Goal: Information Seeking & Learning: Find specific fact

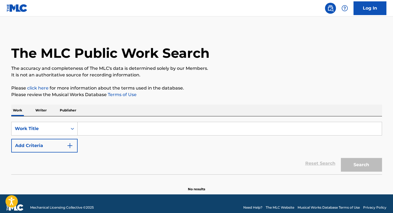
click at [70, 145] on img "Search Form" at bounding box center [70, 146] width 7 height 7
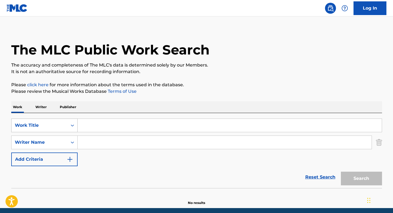
click at [73, 127] on icon "Search Form" at bounding box center [72, 125] width 5 height 5
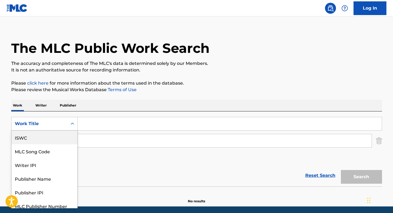
click at [45, 139] on div "ISWC" at bounding box center [45, 138] width 66 height 14
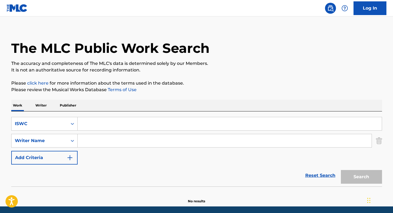
click at [89, 126] on input "Search Form" at bounding box center [230, 123] width 304 height 13
paste input "T0721529129"
type input "T0721529129"
click at [350, 176] on button "Search" at bounding box center [361, 177] width 41 height 14
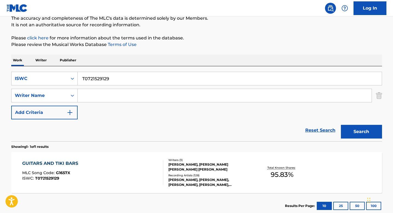
scroll to position [80, 0]
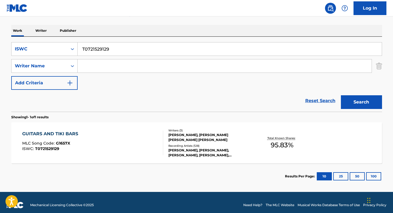
click at [183, 136] on div "[PERSON_NAME], [PERSON_NAME] [PERSON_NAME] [PERSON_NAME]" at bounding box center [209, 138] width 83 height 10
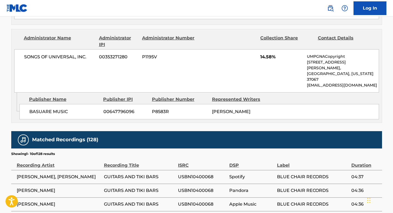
scroll to position [564, 0]
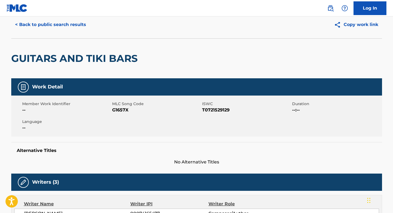
click at [63, 26] on button "< Back to public search results" at bounding box center [50, 25] width 79 height 14
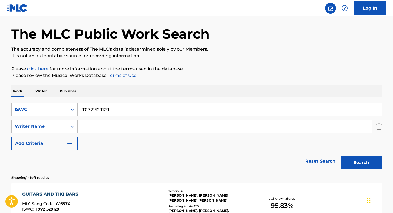
scroll to position [54, 0]
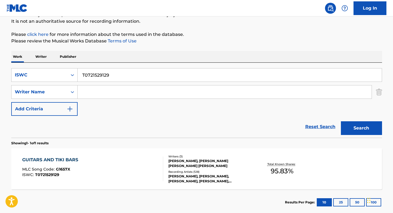
click at [102, 75] on input "T0721529129" at bounding box center [230, 75] width 304 height 13
paste input "3159400901"
type input "T3159400901"
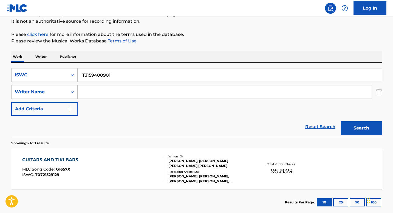
click at [354, 129] on button "Search" at bounding box center [361, 128] width 41 height 14
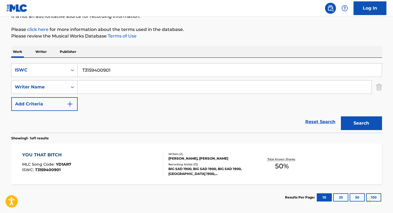
scroll to position [63, 0]
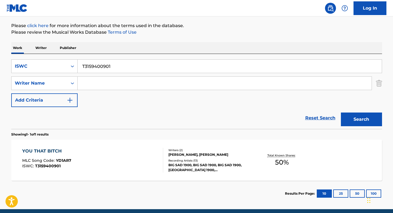
click at [174, 152] on div "[PERSON_NAME], [PERSON_NAME]" at bounding box center [209, 154] width 83 height 5
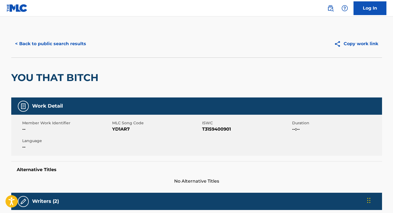
click at [61, 39] on button "< Back to public search results" at bounding box center [50, 44] width 79 height 14
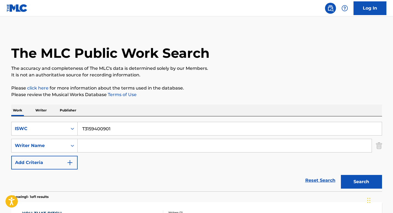
scroll to position [54, 0]
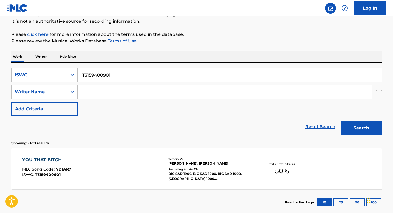
click at [116, 78] on input "T3159400901" at bounding box center [230, 75] width 304 height 13
paste input "249583339"
type input "T3249583339"
click at [353, 129] on button "Search" at bounding box center [361, 128] width 41 height 14
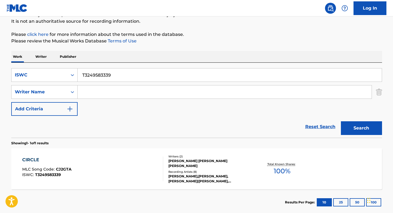
click at [182, 159] on div "[PERSON_NAME] [PERSON_NAME] [PERSON_NAME]" at bounding box center [209, 164] width 83 height 10
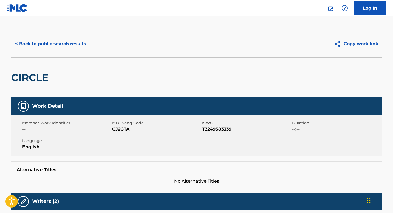
click at [70, 51] on div "< Back to public search results Copy work link" at bounding box center [196, 43] width 371 height 27
click at [66, 45] on button "< Back to public search results" at bounding box center [50, 44] width 79 height 14
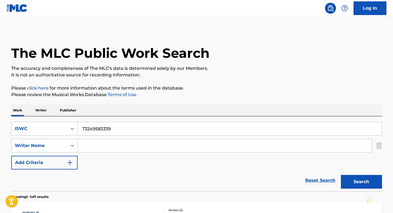
scroll to position [54, 0]
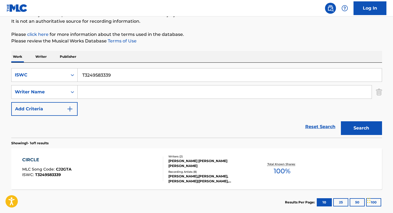
click at [104, 77] on input "T3249583339" at bounding box center [230, 75] width 304 height 13
click at [104, 76] on input "T3249583339" at bounding box center [230, 75] width 304 height 13
paste input "9259160424"
type input "T9259160424"
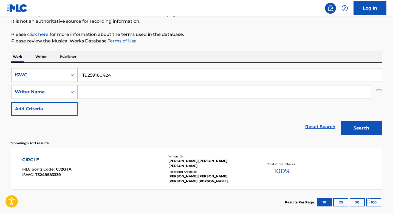
click at [362, 133] on button "Search" at bounding box center [361, 128] width 41 height 14
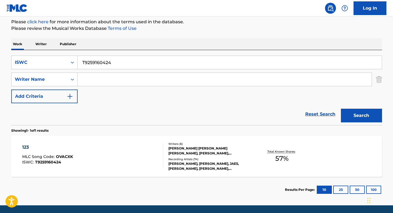
scroll to position [85, 0]
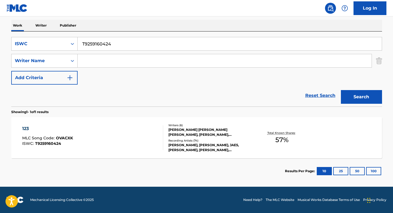
click at [183, 132] on div "[PERSON_NAME] [PERSON_NAME] [PERSON_NAME], [PERSON_NAME], [PERSON_NAME] [PERSON…" at bounding box center [209, 133] width 83 height 10
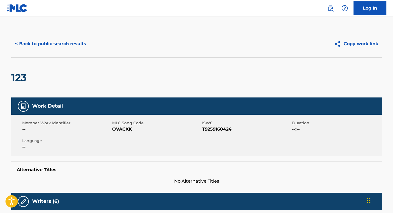
click at [59, 46] on button "< Back to public search results" at bounding box center [50, 44] width 79 height 14
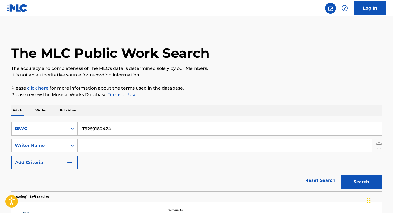
scroll to position [54, 0]
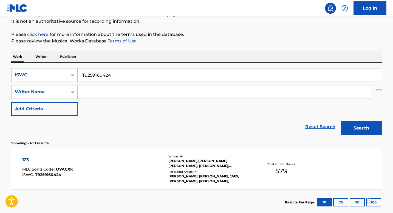
click at [105, 77] on input "T9259160424" at bounding box center [230, 75] width 304 height 13
paste input "3055341061"
type input "T3055341061"
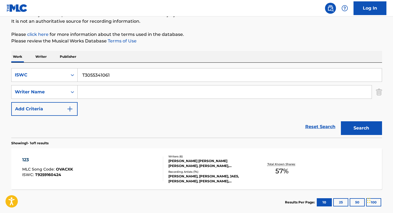
click at [358, 129] on button "Search" at bounding box center [361, 128] width 41 height 14
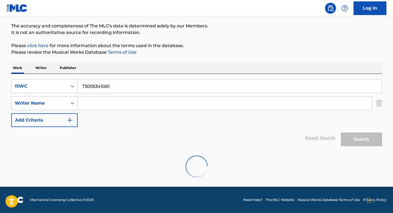
scroll to position [25, 0]
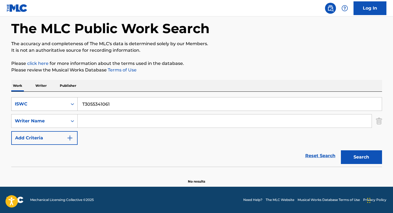
click at [69, 107] on div "Search Form" at bounding box center [72, 104] width 10 height 10
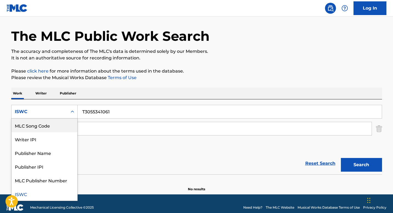
scroll to position [0, 0]
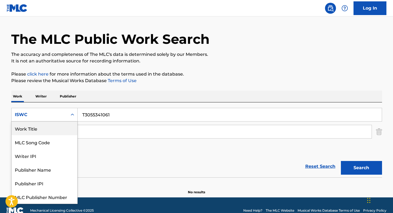
click at [46, 130] on div "Work Title" at bounding box center [45, 129] width 66 height 14
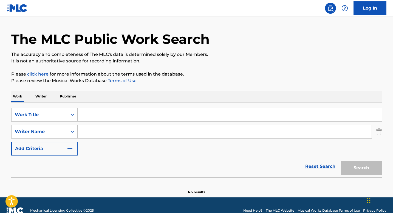
click at [96, 115] on input "Search Form" at bounding box center [230, 114] width 304 height 13
paste input "RIDE"
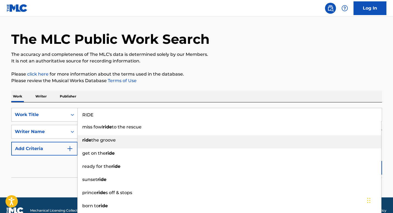
drag, startPoint x: 96, startPoint y: 115, endPoint x: 93, endPoint y: 136, distance: 21.1
click at [93, 136] on div "ride the groove" at bounding box center [230, 140] width 304 height 10
type input "ride the groove"
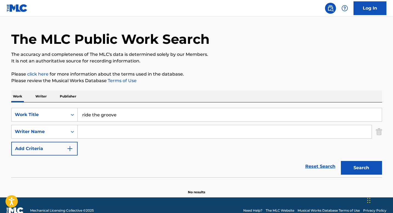
click at [91, 133] on input "Search Form" at bounding box center [225, 131] width 294 height 13
paste input "STUNNAGIRL\t, [PERSON_NAME] [PERSON_NAME]"
click at [116, 132] on input "STUNNAGIRL\t, [PERSON_NAME] [PERSON_NAME]" at bounding box center [225, 131] width 294 height 13
type input "[PERSON_NAME] [PERSON_NAME]"
click at [127, 117] on input "ride the groove" at bounding box center [230, 114] width 304 height 13
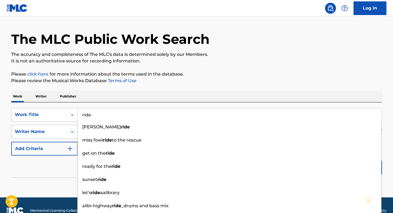
type input "ride"
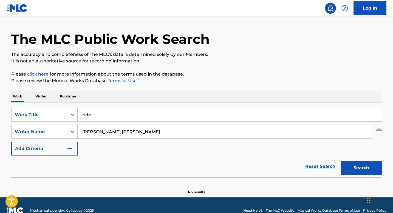
click at [300, 44] on div "The MLC Public Work Search" at bounding box center [196, 36] width 371 height 40
click at [358, 170] on button "Search" at bounding box center [361, 168] width 41 height 14
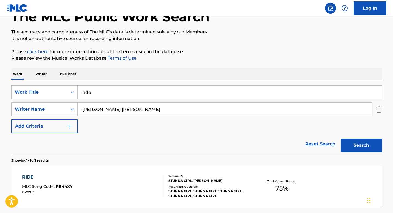
scroll to position [59, 0]
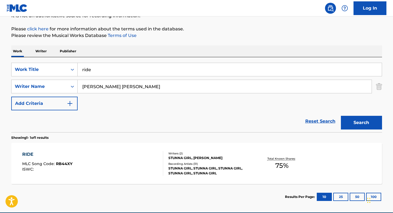
click at [185, 163] on div "Recording Artists ( 31 )" at bounding box center [209, 164] width 83 height 4
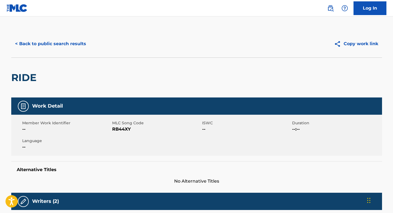
click at [66, 46] on button "< Back to public search results" at bounding box center [50, 44] width 79 height 14
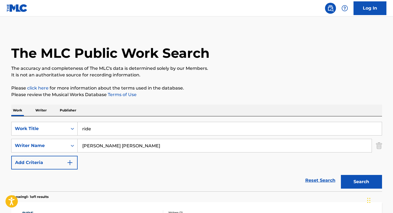
scroll to position [54, 0]
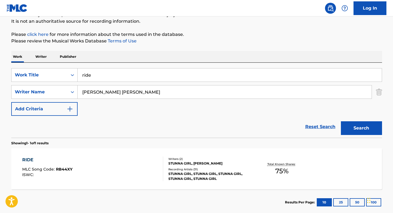
click at [98, 95] on input "[PERSON_NAME] [PERSON_NAME]" at bounding box center [225, 92] width 294 height 13
click at [100, 79] on input "ride" at bounding box center [230, 75] width 304 height 13
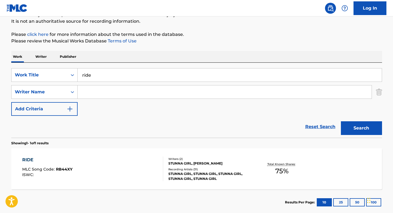
click at [100, 79] on input "ride" at bounding box center [230, 75] width 304 height 13
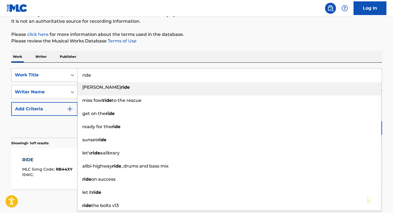
paste input "MY KINK IS [DATE]"
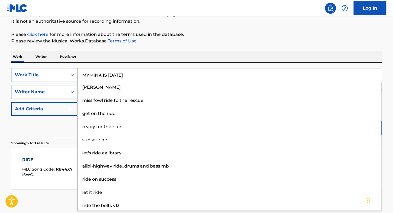
type input "MY KINK IS [DATE]"
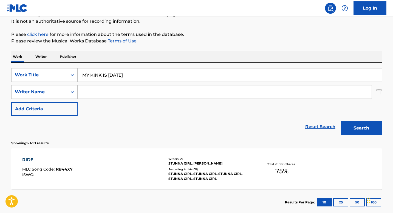
click at [230, 33] on p "Please click here for more information about the terms used in the database." at bounding box center [196, 34] width 371 height 7
click at [354, 131] on button "Search" at bounding box center [361, 128] width 41 height 14
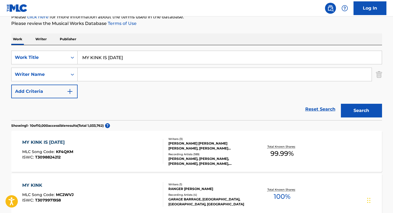
scroll to position [80, 0]
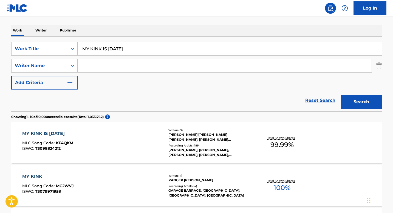
click at [172, 138] on div "[PERSON_NAME] [PERSON_NAME] [PERSON_NAME], [PERSON_NAME] [PERSON_NAME]" at bounding box center [209, 137] width 83 height 10
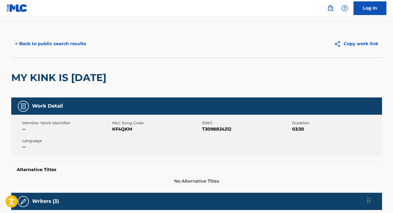
click at [51, 43] on button "< Back to public search results" at bounding box center [50, 44] width 79 height 14
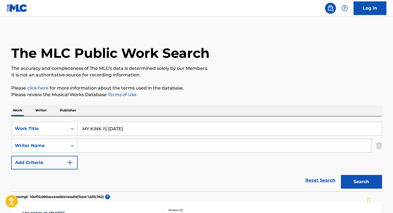
scroll to position [80, 0]
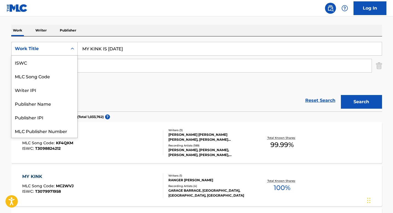
click at [71, 51] on icon "Search Form" at bounding box center [72, 48] width 5 height 5
click at [58, 66] on div "ISWC" at bounding box center [45, 63] width 66 height 14
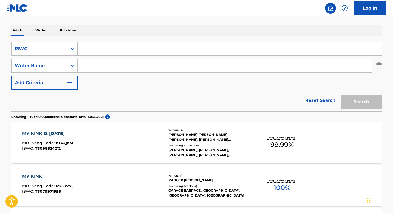
click at [106, 53] on input "Search Form" at bounding box center [230, 48] width 304 height 13
paste input "T9322915742"
type input "T9322915742"
click at [359, 101] on button "Search" at bounding box center [361, 102] width 41 height 14
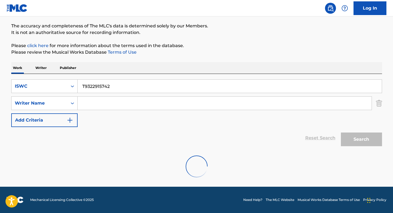
scroll to position [25, 0]
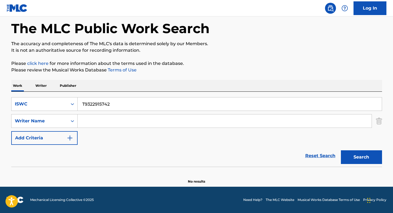
drag, startPoint x: 352, startPoint y: 158, endPoint x: 344, endPoint y: 154, distance: 9.6
click at [352, 158] on button "Search" at bounding box center [361, 158] width 41 height 14
click at [352, 159] on button "Search" at bounding box center [361, 158] width 41 height 14
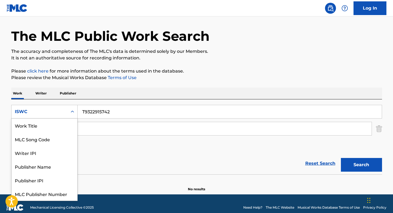
click at [73, 115] on div "Search Form" at bounding box center [72, 112] width 10 height 10
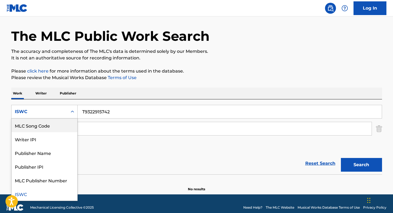
scroll to position [0, 0]
click at [49, 128] on div "Work Title" at bounding box center [45, 126] width 66 height 14
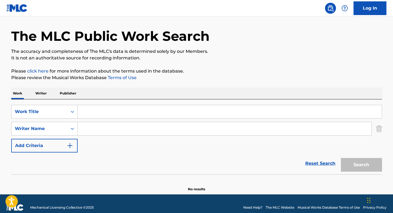
click at [90, 110] on input "Search Form" at bounding box center [230, 111] width 304 height 13
paste input "CORAZON SALVAJE"
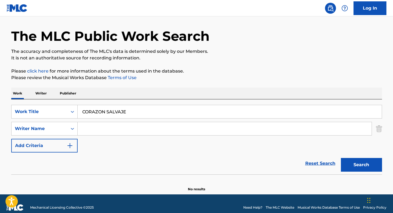
type input "CORAZON SALVAJE"
click at [349, 166] on button "Search" at bounding box center [361, 165] width 41 height 14
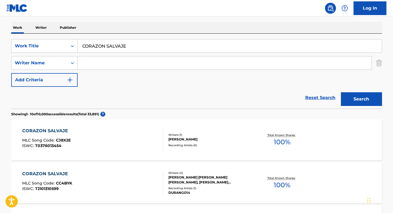
scroll to position [86, 0]
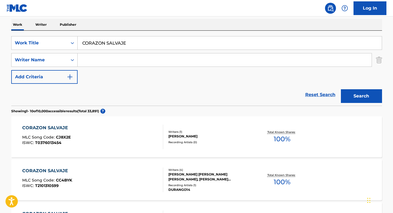
click at [104, 60] on input "Search Form" at bounding box center [225, 59] width 294 height 13
paste input "[PERSON_NAME] EVORA [PERSON_NAME]"
click at [353, 97] on button "Search" at bounding box center [361, 96] width 41 height 14
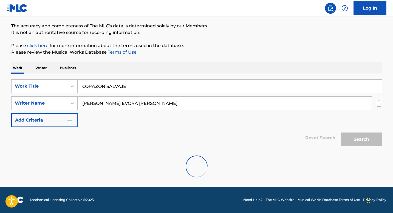
scroll to position [25, 0]
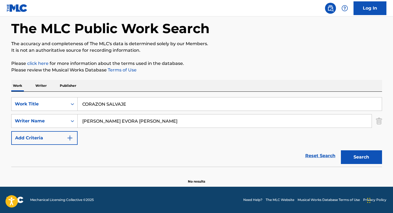
drag, startPoint x: 126, startPoint y: 121, endPoint x: 177, endPoint y: 122, distance: 51.3
click at [177, 122] on input "[PERSON_NAME] EVORA [PERSON_NAME]" at bounding box center [225, 121] width 294 height 13
type input "[PERSON_NAME] EVORA"
click at [361, 158] on button "Search" at bounding box center [361, 158] width 41 height 14
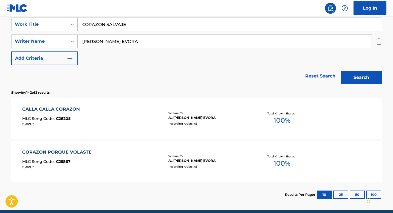
scroll to position [105, 0]
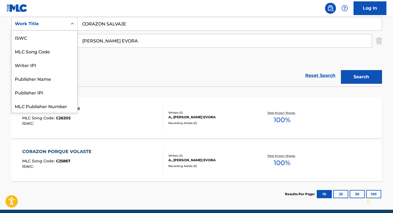
click at [70, 24] on icon "Search Form" at bounding box center [72, 23] width 5 height 5
click at [46, 40] on div "ISWC" at bounding box center [45, 38] width 66 height 14
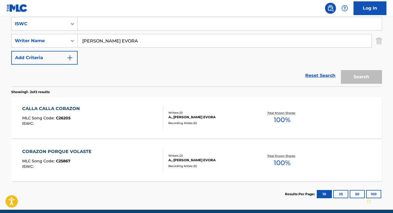
click at [104, 40] on input "[PERSON_NAME] EVORA" at bounding box center [225, 40] width 294 height 13
click at [102, 23] on input "Search Form" at bounding box center [230, 23] width 304 height 13
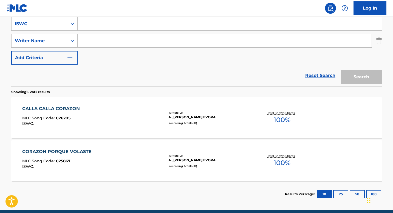
paste input "T3086997555"
type input "T3086997555"
click at [361, 72] on button "Search" at bounding box center [361, 77] width 41 height 14
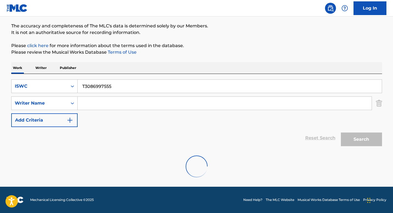
scroll to position [85, 0]
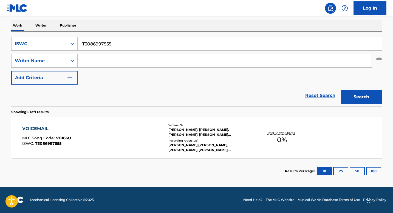
click at [185, 148] on div "[PERSON_NAME],[PERSON_NAME], [PERSON_NAME]|[PERSON_NAME], [PERSON_NAME] FEAT. […" at bounding box center [209, 148] width 83 height 10
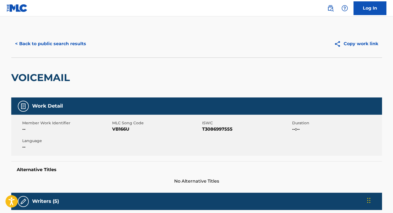
click at [58, 41] on button "< Back to public search results" at bounding box center [50, 44] width 79 height 14
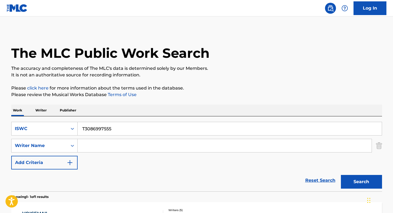
scroll to position [54, 0]
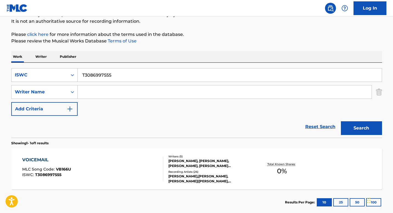
click at [99, 73] on input "T3086997555" at bounding box center [230, 75] width 304 height 13
paste input "9237003917"
type input "T9237003917"
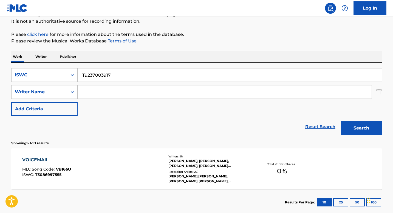
click at [354, 128] on button "Search" at bounding box center [361, 128] width 41 height 14
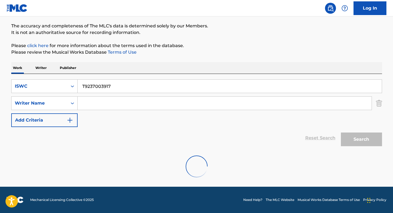
scroll to position [25, 0]
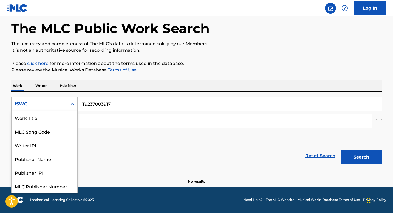
click at [72, 107] on div "Search Form" at bounding box center [72, 104] width 10 height 10
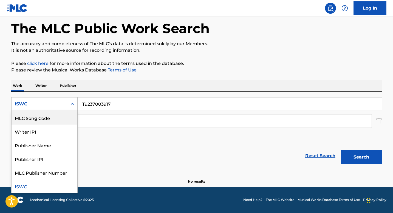
scroll to position [0, 0]
click at [48, 120] on div "Work Title" at bounding box center [45, 118] width 66 height 14
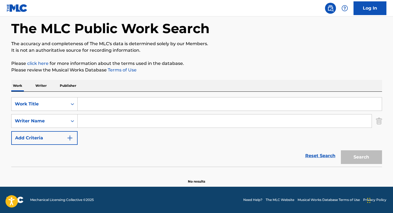
click at [81, 108] on input "Search Form" at bounding box center [230, 104] width 304 height 13
paste input "GIRL'S GOTTA"
type input "GIRL'S GOTTA"
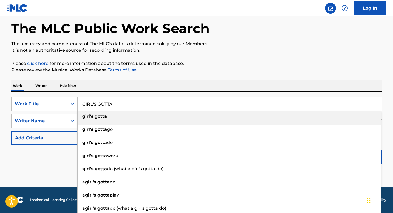
click at [244, 57] on div "The MLC Public Work Search The accuracy and completeness of The MLC's data is d…" at bounding box center [197, 94] width 384 height 179
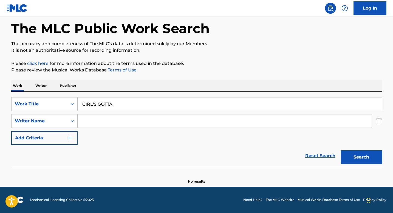
click at [90, 124] on input "Search Form" at bounding box center [225, 121] width 294 height 13
paste input "[PERSON_NAME] [PERSON_NAME], [PERSON_NAME] [PERSON_NAME]"
drag, startPoint x: 139, startPoint y: 122, endPoint x: 204, endPoint y: 119, distance: 64.8
click at [206, 121] on input "[PERSON_NAME] [PERSON_NAME], [PERSON_NAME] [PERSON_NAME]" at bounding box center [225, 121] width 294 height 13
type input "[PERSON_NAME] [PERSON_NAME]"
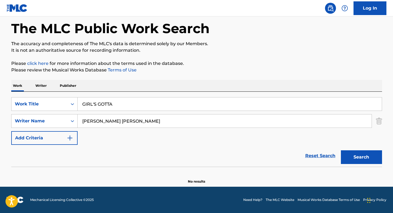
click at [362, 157] on button "Search" at bounding box center [361, 158] width 41 height 14
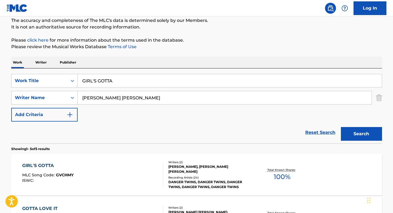
scroll to position [61, 0]
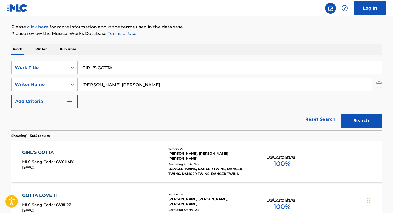
click at [174, 154] on div "[PERSON_NAME], [PERSON_NAME] [PERSON_NAME]" at bounding box center [209, 156] width 83 height 10
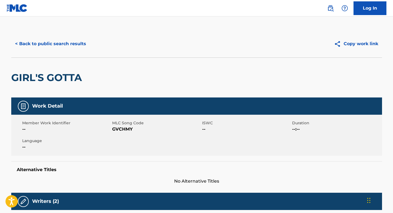
click at [65, 48] on button "< Back to public search results" at bounding box center [50, 44] width 79 height 14
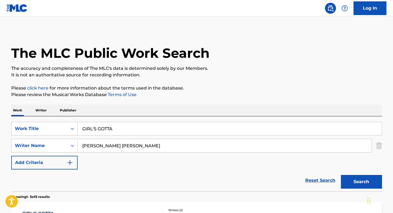
scroll to position [61, 0]
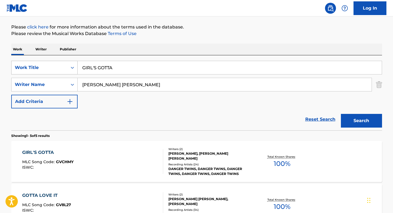
click at [70, 70] on div "Search Form" at bounding box center [72, 68] width 10 height 10
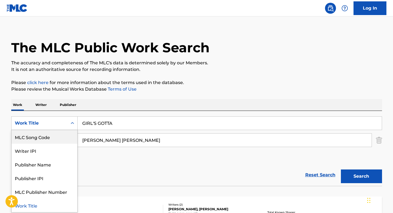
scroll to position [0, 0]
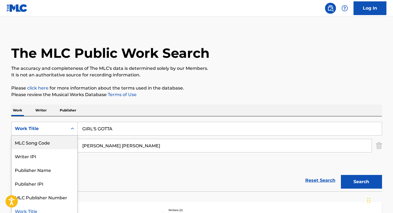
click at [98, 142] on input "[PERSON_NAME] [PERSON_NAME]" at bounding box center [225, 145] width 294 height 13
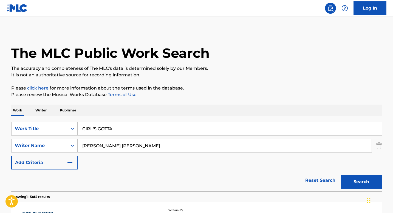
click at [98, 142] on input "[PERSON_NAME] [PERSON_NAME]" at bounding box center [225, 145] width 294 height 13
click at [70, 131] on div "Search Form" at bounding box center [72, 128] width 10 height 13
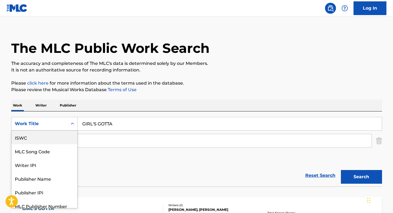
click at [47, 138] on div "ISWC" at bounding box center [45, 138] width 66 height 14
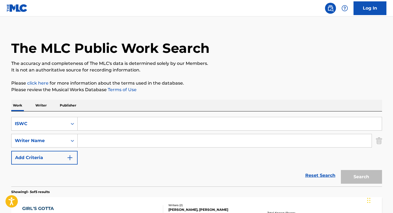
click at [95, 125] on input "Search Form" at bounding box center [230, 123] width 304 height 13
paste input "T3108502945"
type input "T3108502945"
click at [350, 176] on button "Search" at bounding box center [361, 177] width 41 height 14
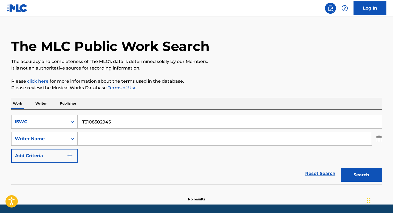
scroll to position [7, 0]
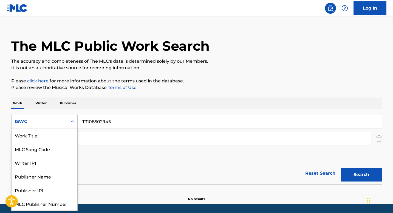
click at [69, 126] on div "Search Form" at bounding box center [72, 122] width 10 height 10
click at [50, 137] on div "Work Title" at bounding box center [45, 136] width 66 height 14
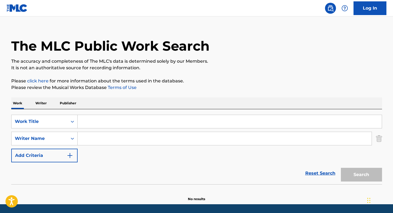
click at [95, 122] on input "Search Form" at bounding box center [230, 121] width 304 height 13
paste input "HAPPILY EVER AFTER"
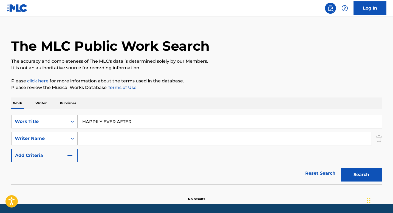
type input "HAPPILY EVER AFTER"
click at [244, 70] on p "It is not an authoritative source for recording information." at bounding box center [196, 68] width 371 height 7
click at [95, 139] on input "Search Form" at bounding box center [225, 138] width 294 height 13
paste input "[PERSON_NAME] [GEOGRAPHIC_DATA]"
type input "[PERSON_NAME] [GEOGRAPHIC_DATA]"
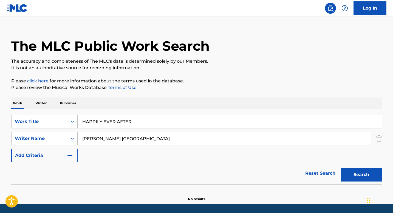
click at [352, 175] on button "Search" at bounding box center [361, 175] width 41 height 14
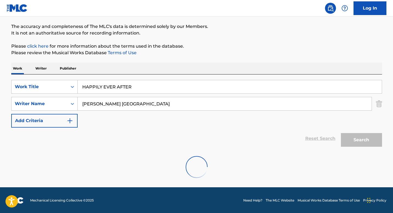
scroll to position [43, 0]
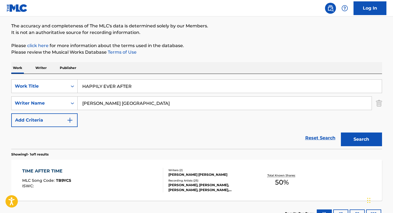
click at [176, 169] on div "Writers ( 2 )" at bounding box center [209, 170] width 83 height 4
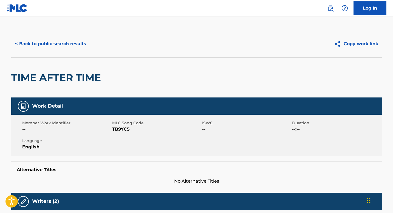
click at [63, 44] on button "< Back to public search results" at bounding box center [50, 44] width 79 height 14
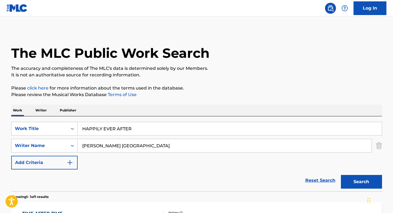
scroll to position [43, 0]
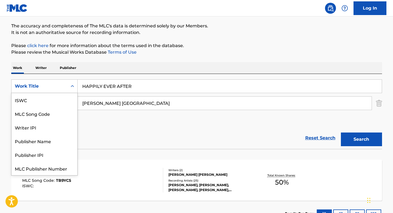
click at [71, 86] on icon "Search Form" at bounding box center [72, 86] width 5 height 5
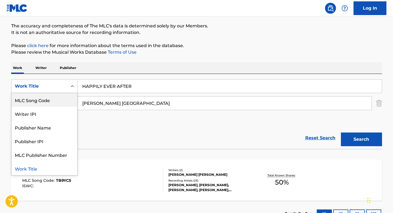
scroll to position [0, 0]
click at [45, 103] on div "ISWC" at bounding box center [45, 100] width 66 height 14
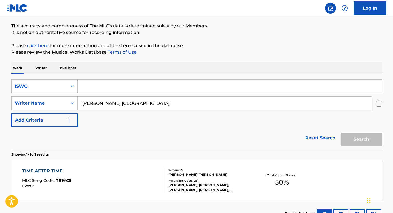
click at [98, 99] on input "[PERSON_NAME] [GEOGRAPHIC_DATA]" at bounding box center [225, 103] width 294 height 13
click at [98, 89] on input "Search Form" at bounding box center [230, 86] width 304 height 13
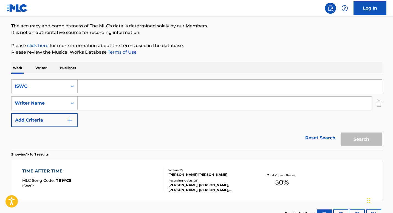
paste input "T9319971545"
type input "T9319971545"
click at [360, 136] on button "Search" at bounding box center [361, 140] width 41 height 14
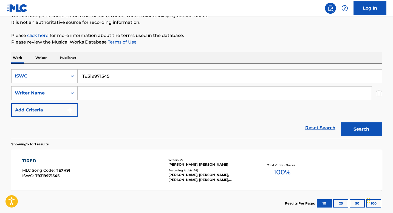
scroll to position [80, 0]
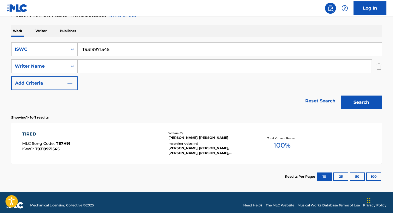
click at [174, 138] on div "[PERSON_NAME], [PERSON_NAME]" at bounding box center [209, 137] width 83 height 5
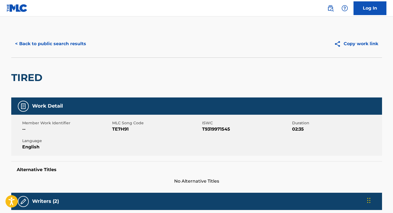
click at [62, 49] on button "< Back to public search results" at bounding box center [50, 44] width 79 height 14
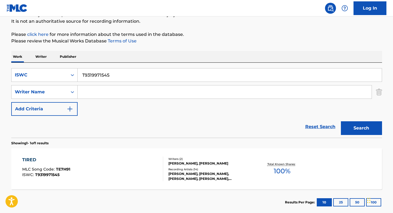
click at [105, 80] on input "T9319971545" at bounding box center [230, 75] width 304 height 13
paste input "147431649"
click at [359, 124] on button "Search" at bounding box center [361, 128] width 41 height 14
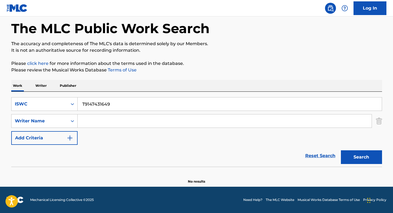
scroll to position [25, 0]
click at [103, 111] on div "SearchWithCriteria96b1f559-dbc2-4b97-af18-1ec91dad3786 ISWC T9147431649 SearchW…" at bounding box center [196, 121] width 371 height 48
click at [102, 111] on div "SearchWithCriteria96b1f559-dbc2-4b97-af18-1ec91dad3786 ISWC T9147431649 SearchW…" at bounding box center [196, 121] width 371 height 48
click at [105, 104] on input "T9147431649" at bounding box center [230, 104] width 304 height 13
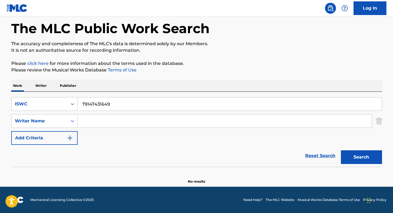
click at [105, 104] on input "T9147431649" at bounding box center [230, 104] width 304 height 13
type input "cyanide"
click at [88, 120] on input "Search Form" at bounding box center [225, 121] width 294 height 13
type input "[PERSON_NAME]"
click at [358, 154] on button "Search" at bounding box center [361, 158] width 41 height 14
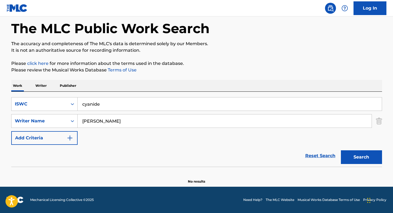
click at [105, 106] on input "cyanide" at bounding box center [230, 104] width 304 height 13
paste input "CYANIDE"
type input "CYANIDE"
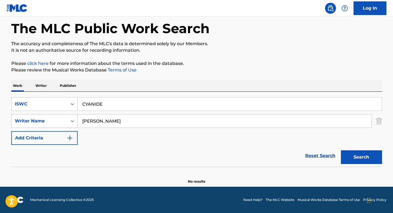
click at [360, 162] on button "Search" at bounding box center [361, 158] width 41 height 14
click at [106, 121] on input "[PERSON_NAME]" at bounding box center [225, 121] width 294 height 13
type input "hetfield"
click at [190, 138] on div "SearchWithCriteria96b1f559-dbc2-4b97-af18-1ec91dad3786 ISWC CYANIDE SearchWithC…" at bounding box center [196, 121] width 371 height 48
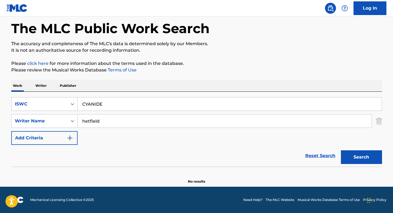
click at [352, 157] on button "Search" at bounding box center [361, 158] width 41 height 14
click at [350, 155] on button "Search" at bounding box center [361, 158] width 41 height 14
click at [357, 159] on button "Search" at bounding box center [361, 158] width 41 height 14
click at [72, 109] on div "Search Form" at bounding box center [72, 104] width 10 height 10
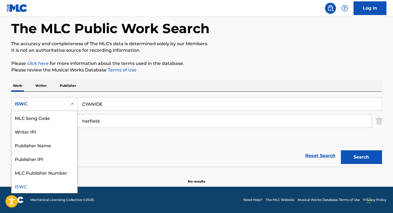
scroll to position [0, 0]
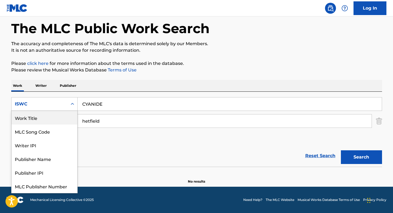
click at [48, 118] on div "Work Title" at bounding box center [45, 118] width 66 height 14
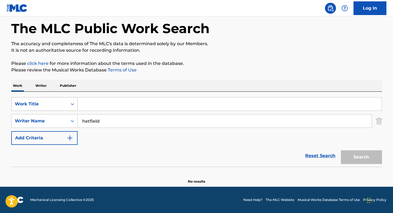
click at [65, 106] on div "Work Title" at bounding box center [40, 104] width 56 height 10
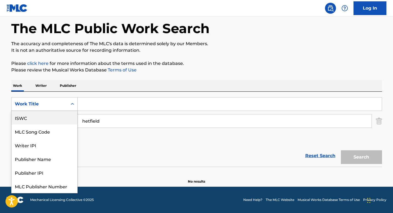
click at [42, 119] on div "ISWC" at bounding box center [45, 118] width 66 height 14
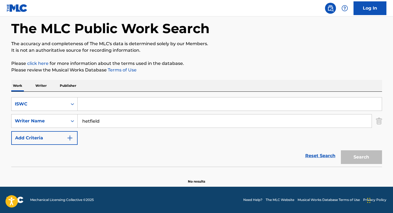
click at [96, 122] on input "hetfield" at bounding box center [225, 121] width 294 height 13
click at [93, 106] on input "Search Form" at bounding box center [230, 104] width 304 height 13
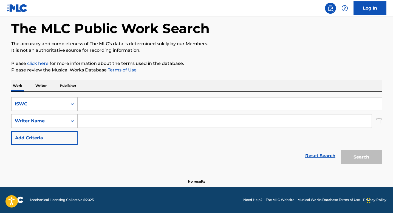
paste input "T9147431649"
type input "T9147431649"
click at [365, 157] on button "Search" at bounding box center [361, 158] width 41 height 14
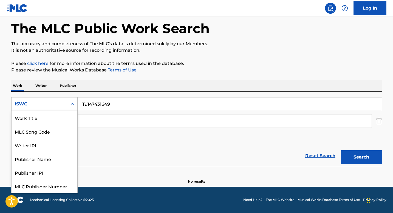
click at [75, 104] on icon "Search Form" at bounding box center [72, 103] width 5 height 5
click at [50, 115] on div "Work Title" at bounding box center [45, 118] width 66 height 14
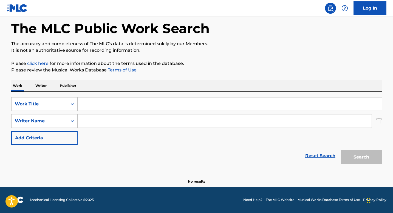
click at [97, 104] on input "Search Form" at bounding box center [230, 104] width 304 height 13
paste input "CYANIDE"
type input "CYANIDE"
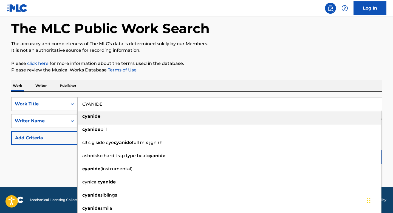
click at [217, 66] on p "Please click here for more information about the terms used in the database." at bounding box center [196, 63] width 371 height 7
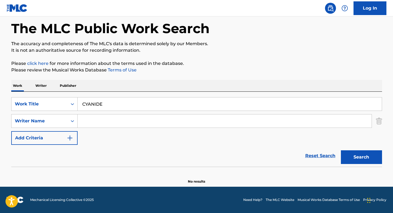
click at [92, 124] on input "Search Form" at bounding box center [225, 121] width 294 height 13
paste input "[PERSON_NAME] [PERSON_NAME]"
type input "[PERSON_NAME] [PERSON_NAME]"
click at [358, 154] on button "Search" at bounding box center [361, 158] width 41 height 14
click at [74, 103] on icon "Search Form" at bounding box center [72, 103] width 5 height 5
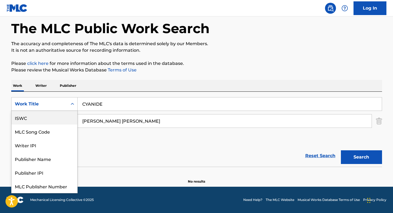
click at [48, 119] on div "ISWC" at bounding box center [45, 118] width 66 height 14
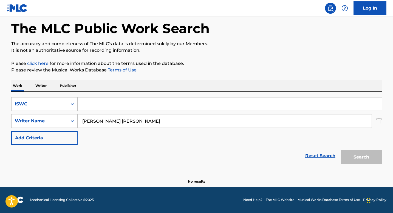
click at [90, 119] on input "[PERSON_NAME] [PERSON_NAME]" at bounding box center [225, 121] width 294 height 13
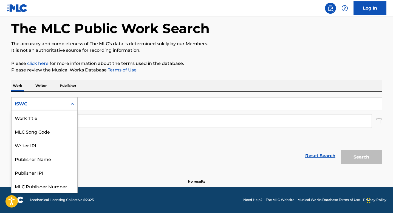
click at [72, 102] on icon "Search Form" at bounding box center [72, 103] width 5 height 5
click at [50, 119] on div "Work Title" at bounding box center [45, 118] width 66 height 14
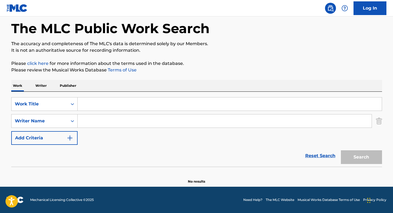
click at [82, 105] on input "Search Form" at bounding box center [230, 104] width 304 height 13
paste input "HABITS"
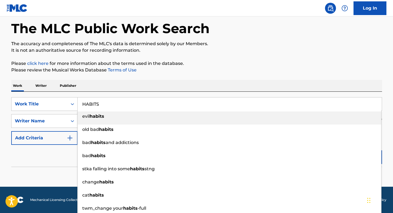
type input "HABITS"
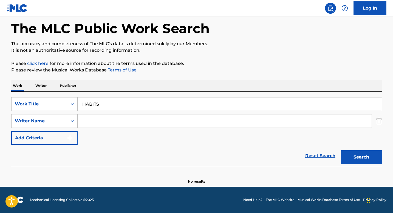
click at [90, 122] on input "Search Form" at bounding box center [225, 121] width 294 height 13
paste input "[PERSON_NAME] [PERSON_NAME], [PERSON_NAME], [PERSON_NAME], [PERSON_NAME], [PERS…"
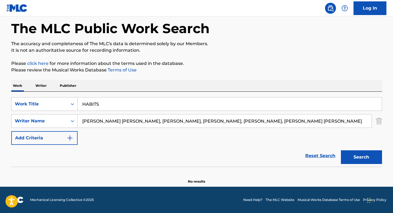
drag, startPoint x: 154, startPoint y: 121, endPoint x: 343, endPoint y: 124, distance: 189.2
click at [343, 124] on input "[PERSON_NAME] [PERSON_NAME], [PERSON_NAME], [PERSON_NAME], [PERSON_NAME], [PERS…" at bounding box center [225, 121] width 294 height 13
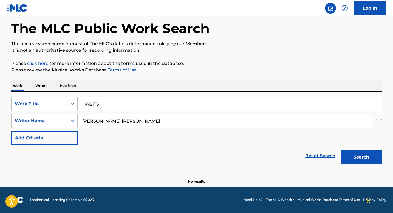
click at [370, 158] on button "Search" at bounding box center [361, 158] width 41 height 14
click at [158, 119] on input "[PERSON_NAME] [PERSON_NAME]" at bounding box center [225, 121] width 294 height 13
click at [360, 161] on button "Search" at bounding box center [361, 158] width 41 height 14
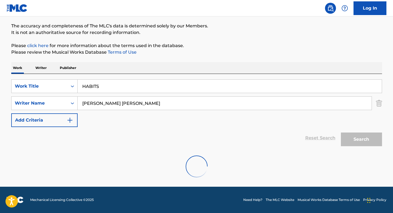
scroll to position [25, 0]
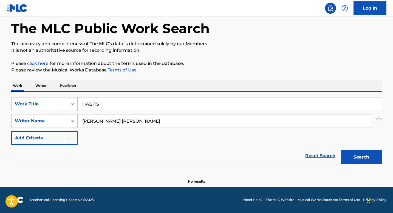
drag, startPoint x: 111, startPoint y: 121, endPoint x: 151, endPoint y: 124, distance: 39.9
click at [152, 124] on input "[PERSON_NAME] [PERSON_NAME]" at bounding box center [225, 121] width 294 height 13
type input "[PERSON_NAME]"
click at [344, 158] on button "Search" at bounding box center [361, 158] width 41 height 14
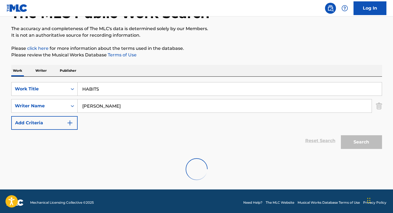
scroll to position [43, 0]
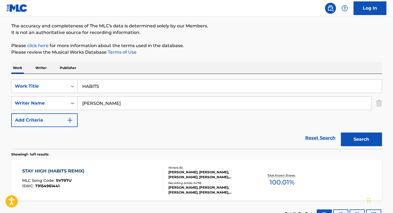
click at [174, 178] on div "[PERSON_NAME], [PERSON_NAME], [PERSON_NAME], [PERSON_NAME], [PERSON_NAME], [PER…" at bounding box center [209, 175] width 83 height 10
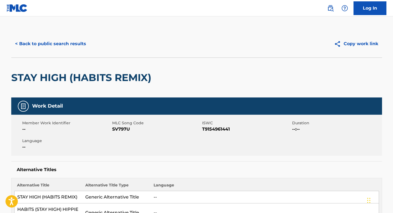
click at [63, 48] on button "< Back to public search results" at bounding box center [50, 44] width 79 height 14
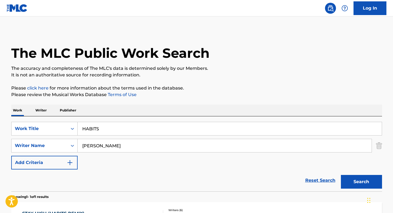
scroll to position [43, 0]
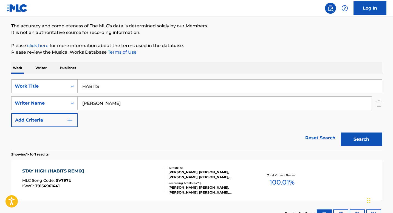
click at [69, 89] on div "Search Form" at bounding box center [72, 86] width 10 height 10
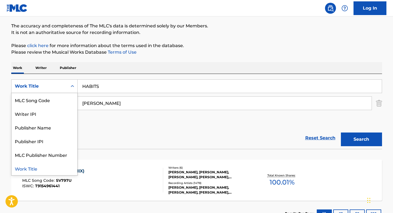
scroll to position [0, 0]
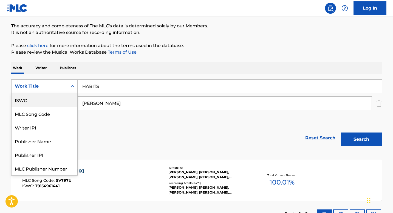
drag, startPoint x: 54, startPoint y: 100, endPoint x: 57, endPoint y: 101, distance: 3.1
click at [54, 100] on div "ISWC" at bounding box center [45, 100] width 66 height 14
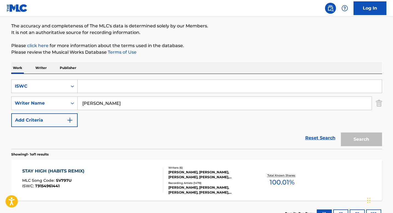
click at [94, 103] on input "[PERSON_NAME]" at bounding box center [225, 103] width 294 height 13
click at [94, 90] on input "Search Form" at bounding box center [230, 86] width 304 height 13
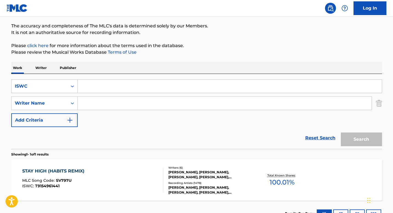
paste input "T3061923744"
type input "T3061923744"
click at [352, 138] on button "Search" at bounding box center [361, 140] width 41 height 14
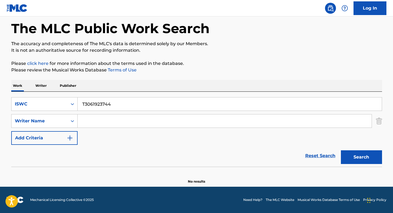
scroll to position [25, 0]
click at [69, 106] on div "Search Form" at bounding box center [72, 104] width 10 height 10
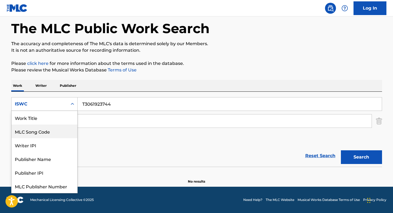
scroll to position [0, 0]
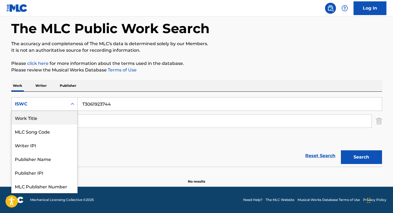
drag, startPoint x: 46, startPoint y: 118, endPoint x: 55, endPoint y: 116, distance: 9.7
click at [46, 118] on div "Work Title" at bounding box center [45, 118] width 66 height 14
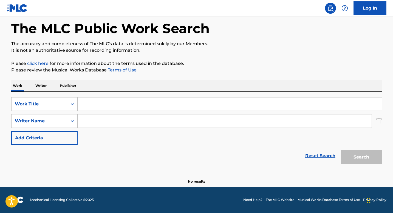
click at [92, 106] on input "Search Form" at bounding box center [230, 104] width 304 height 13
paste input "IN [PERSON_NAME]', 'In [PERSON_NAME]"
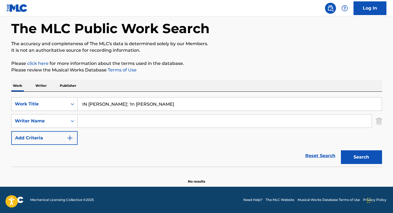
drag, startPoint x: 112, startPoint y: 104, endPoint x: 143, endPoint y: 105, distance: 31.8
click at [143, 105] on input "IN [PERSON_NAME]', 'In [PERSON_NAME]" at bounding box center [230, 104] width 304 height 13
drag, startPoint x: 111, startPoint y: 105, endPoint x: 142, endPoint y: 105, distance: 31.3
click at [142, 105] on input "IN [PERSON_NAME]', 'In [PERSON_NAME]" at bounding box center [230, 104] width 304 height 13
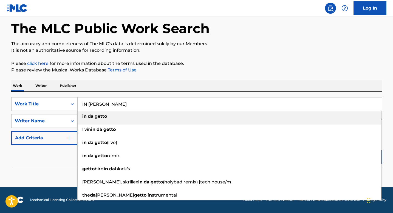
type input "IN [PERSON_NAME]"
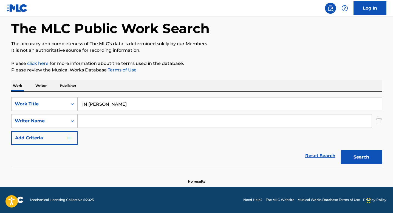
click at [93, 126] on input "Search Form" at bounding box center [225, 121] width 294 height 13
paste input "[PERSON_NAME], [PERSON_NAME] [PERSON_NAME], [PERSON_NAME], [PERSON_NAME], [PERS…"
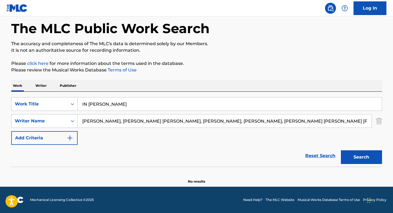
scroll to position [0, 43]
drag, startPoint x: 157, startPoint y: 123, endPoint x: 370, endPoint y: 119, distance: 213.7
click at [370, 119] on input "[PERSON_NAME], [PERSON_NAME] [PERSON_NAME], [PERSON_NAME], [PERSON_NAME], [PERS…" at bounding box center [225, 121] width 294 height 13
drag, startPoint x: 120, startPoint y: 122, endPoint x: 208, endPoint y: 121, distance: 88.3
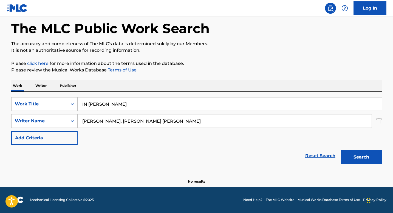
click at [208, 121] on input "[PERSON_NAME], [PERSON_NAME] [PERSON_NAME]" at bounding box center [225, 121] width 294 height 13
type input "[PERSON_NAME]"
click at [357, 157] on button "Search" at bounding box center [361, 158] width 41 height 14
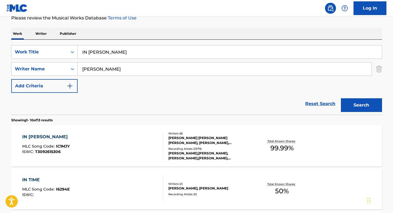
scroll to position [87, 0]
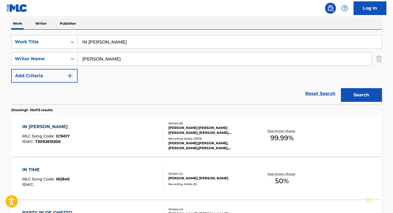
click at [175, 130] on div "[PERSON_NAME] [PERSON_NAME] [PERSON_NAME], [PERSON_NAME], [PERSON_NAME] HANDEL …" at bounding box center [209, 131] width 83 height 10
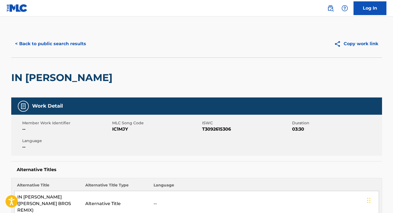
click at [63, 46] on button "< Back to public search results" at bounding box center [50, 44] width 79 height 14
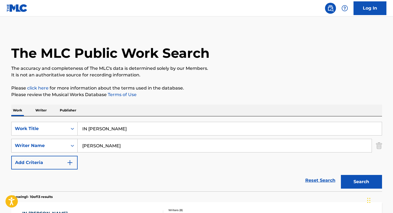
scroll to position [87, 0]
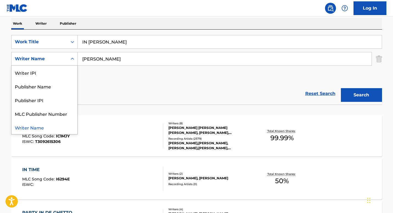
click at [70, 61] on icon "Search Form" at bounding box center [72, 58] width 5 height 5
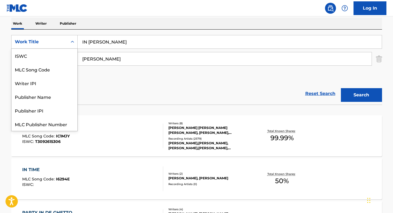
click at [64, 41] on div "Work Title" at bounding box center [40, 42] width 56 height 10
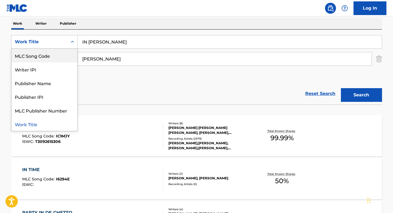
scroll to position [0, 0]
click at [51, 57] on div "ISWC" at bounding box center [45, 56] width 66 height 14
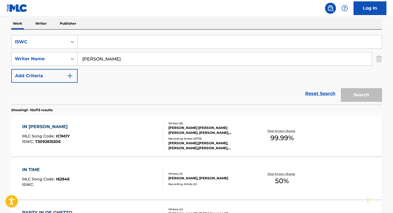
click at [102, 57] on input "[PERSON_NAME]" at bounding box center [225, 58] width 294 height 13
click at [97, 42] on input "Search Form" at bounding box center [230, 41] width 304 height 13
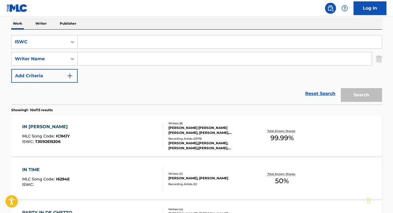
paste input "T9236712348"
type input "T9236712348"
drag, startPoint x: 361, startPoint y: 96, endPoint x: 355, endPoint y: 93, distance: 6.9
click at [361, 96] on button "Search" at bounding box center [361, 95] width 41 height 14
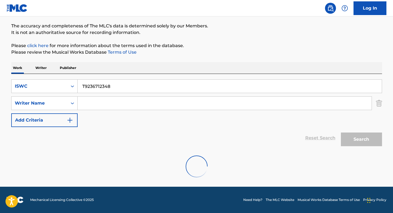
scroll to position [85, 0]
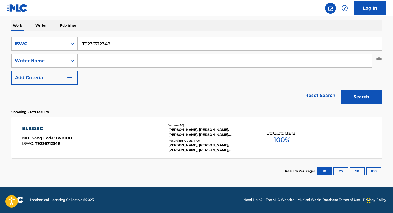
click at [173, 129] on div "[PERSON_NAME], [PERSON_NAME], [PERSON_NAME], [PERSON_NAME], [PERSON_NAME], [PER…" at bounding box center [209, 133] width 83 height 10
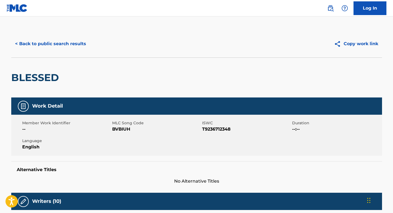
click at [52, 46] on button "< Back to public search results" at bounding box center [50, 44] width 79 height 14
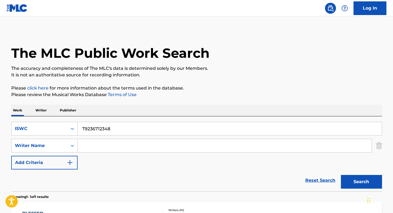
scroll to position [54, 0]
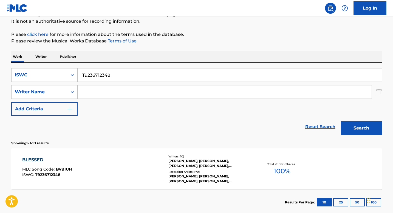
click at [114, 78] on input "T9236712348" at bounding box center [230, 75] width 304 height 13
paste input "0701313827"
type input "T0701313827"
click at [355, 124] on button "Search" at bounding box center [361, 128] width 41 height 14
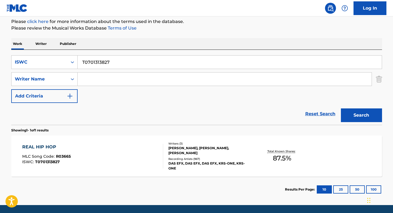
scroll to position [85, 0]
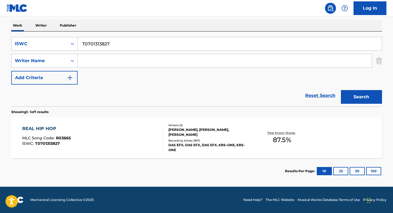
click at [179, 139] on div "Recording Artists ( 967 )" at bounding box center [209, 141] width 83 height 4
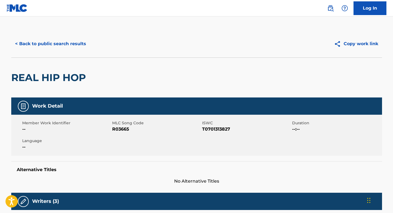
click at [69, 46] on button "< Back to public search results" at bounding box center [50, 44] width 79 height 14
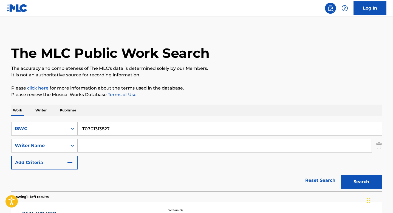
scroll to position [54, 0]
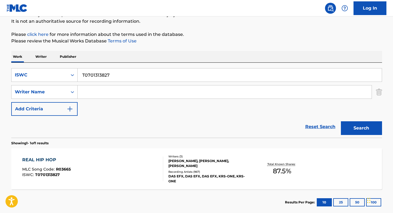
click at [97, 82] on div "SearchWithCriteriaef62eda6-6a18-4030-8ba8-07f9a5b077ab ISWC T0701313827 SearchW…" at bounding box center [196, 92] width 371 height 48
click at [102, 76] on input "T0701313827" at bounding box center [230, 75] width 304 height 13
paste input "2025215"
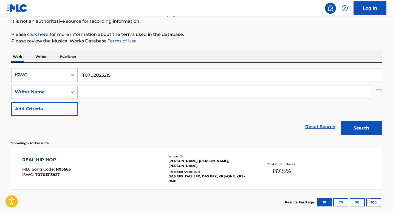
type input "T0702025215"
click at [361, 130] on button "Search" at bounding box center [361, 128] width 41 height 14
click at [180, 175] on div "EAGLES, EAGLES, EAGLES, EAGLES, EAGLES" at bounding box center [209, 176] width 83 height 5
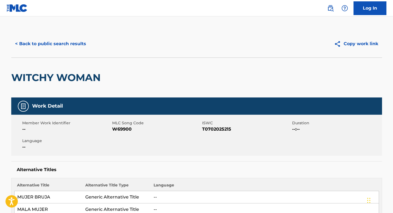
click at [53, 44] on button "< Back to public search results" at bounding box center [50, 44] width 79 height 14
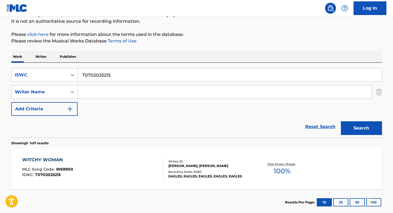
click at [104, 80] on input "T0702025215" at bounding box center [230, 75] width 304 height 13
paste input "0456730"
type input "T0700456730"
click at [352, 125] on button "Search" at bounding box center [361, 128] width 41 height 14
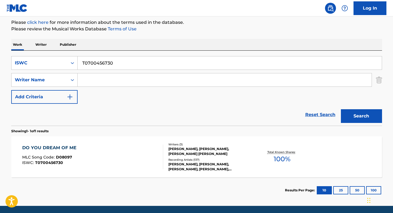
scroll to position [75, 0]
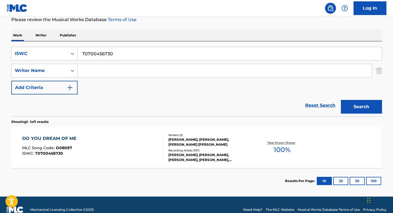
click at [178, 141] on div "[PERSON_NAME], [PERSON_NAME], [PERSON_NAME] [PERSON_NAME]" at bounding box center [209, 142] width 83 height 10
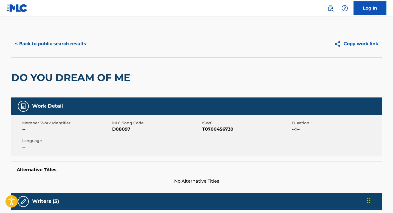
click at [72, 47] on button "< Back to public search results" at bounding box center [50, 44] width 79 height 14
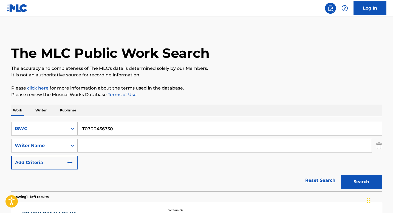
scroll to position [54, 0]
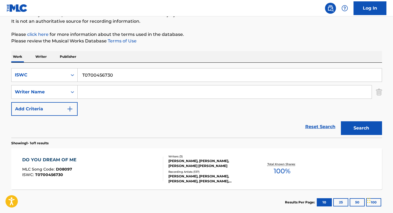
click at [103, 78] on input "T0700456730" at bounding box center [230, 75] width 304 height 13
paste input "046341712"
type input "T0046341712"
click at [348, 126] on button "Search" at bounding box center [361, 128] width 41 height 14
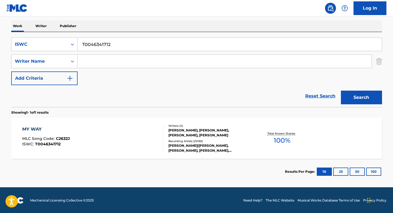
scroll to position [85, 0]
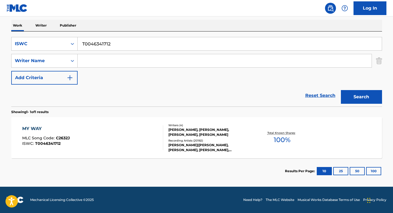
click at [179, 133] on div "[PERSON_NAME], [PERSON_NAME], [PERSON_NAME], [PERSON_NAME]" at bounding box center [209, 133] width 83 height 10
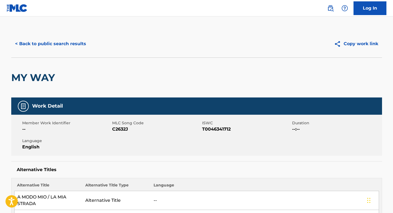
click at [63, 47] on button "< Back to public search results" at bounding box center [50, 44] width 79 height 14
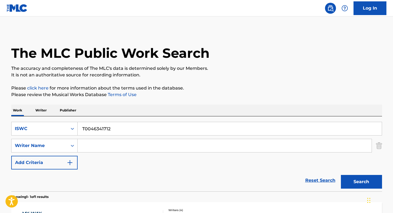
scroll to position [54, 0]
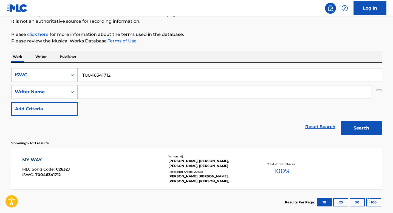
click at [104, 78] on input "T0046341712" at bounding box center [230, 75] width 304 height 13
paste input "9201130930"
type input "T9201130930"
click at [366, 125] on button "Search" at bounding box center [361, 128] width 41 height 14
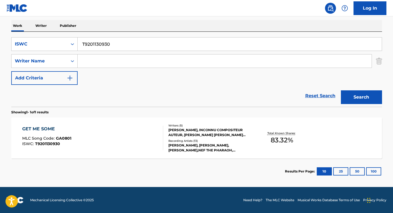
scroll to position [85, 0]
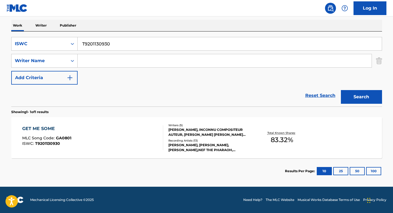
click at [187, 135] on div "[PERSON_NAME], INCONNU COMPOSITEUR AUTEUR, [PERSON_NAME] [PERSON_NAME] [PERSON_…" at bounding box center [209, 133] width 83 height 10
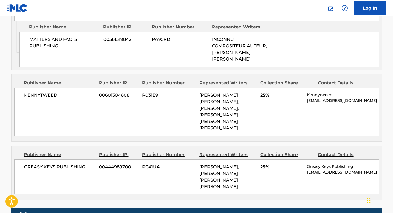
scroll to position [428, 0]
